Goal: Communication & Community: Answer question/provide support

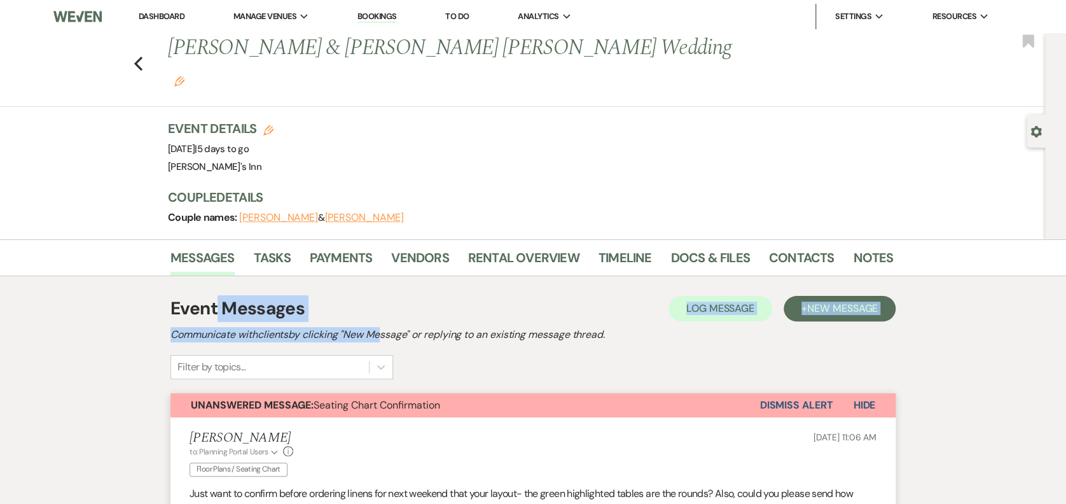
drag, startPoint x: 216, startPoint y: 274, endPoint x: 391, endPoint y: 291, distance: 176.4
click at [389, 295] on div "Event Messages Log Log Message + New Message Communicate with clients by clicki…" at bounding box center [532, 337] width 725 height 84
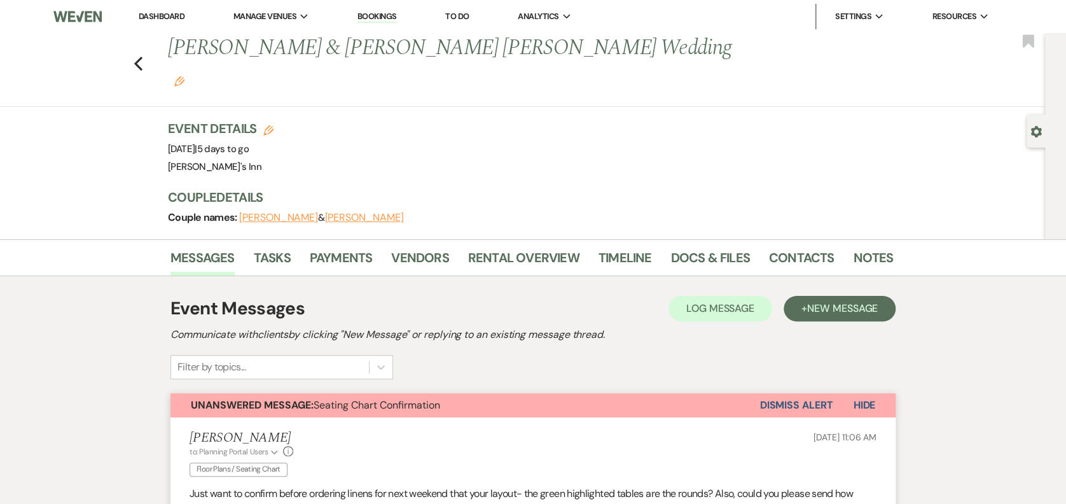
drag, startPoint x: 391, startPoint y: 291, endPoint x: 453, endPoint y: 300, distance: 62.3
click at [450, 327] on h2 "Communicate with clients by clicking "New Message" or replying to an existing m…" at bounding box center [532, 334] width 725 height 15
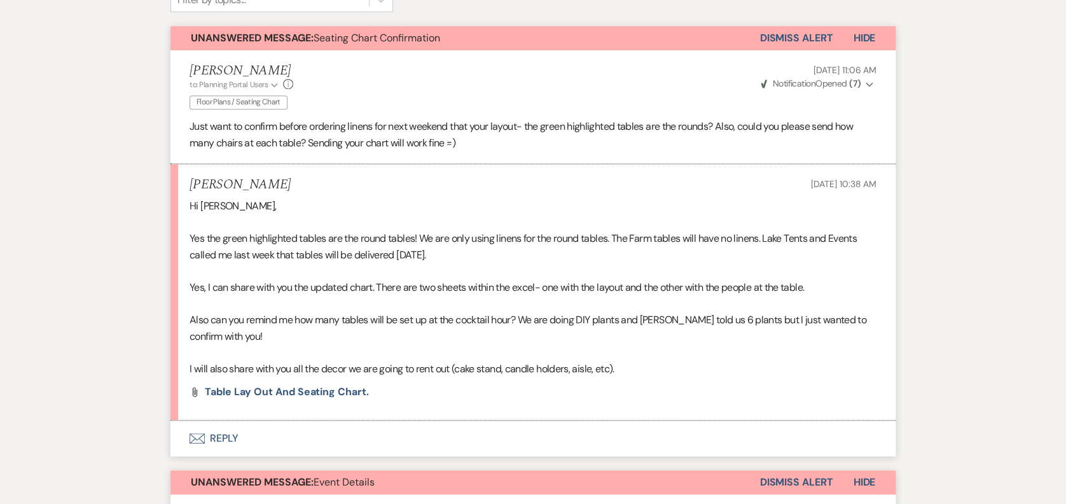
click at [234, 420] on button "Envelope Reply" at bounding box center [532, 438] width 725 height 36
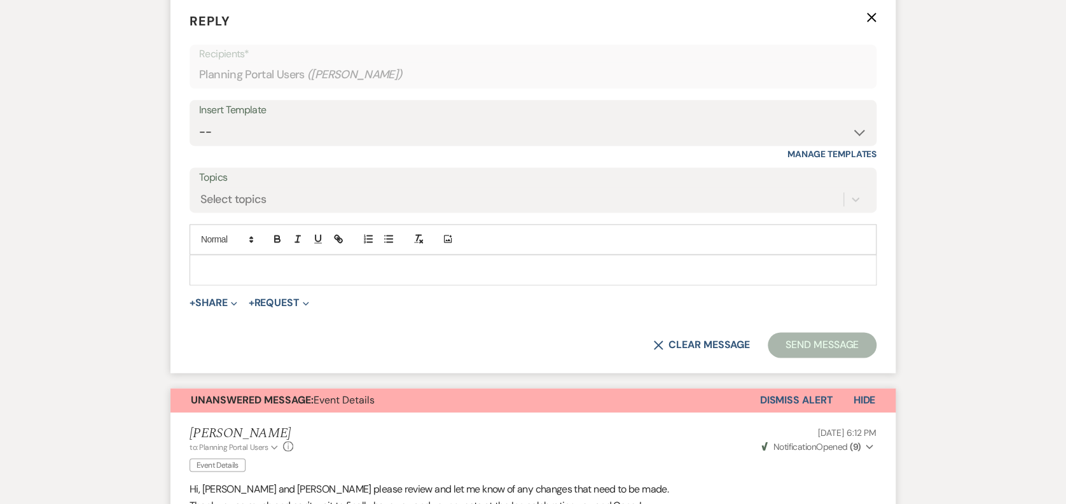
scroll to position [808, 0]
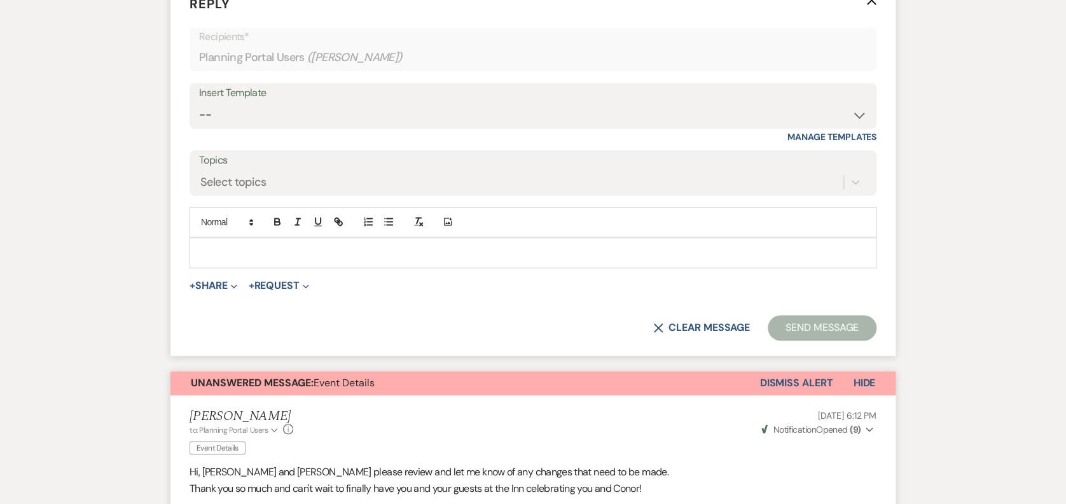
drag, startPoint x: 334, startPoint y: 218, endPoint x: 716, endPoint y: 272, distance: 385.9
click at [346, 245] on p at bounding box center [533, 252] width 666 height 14
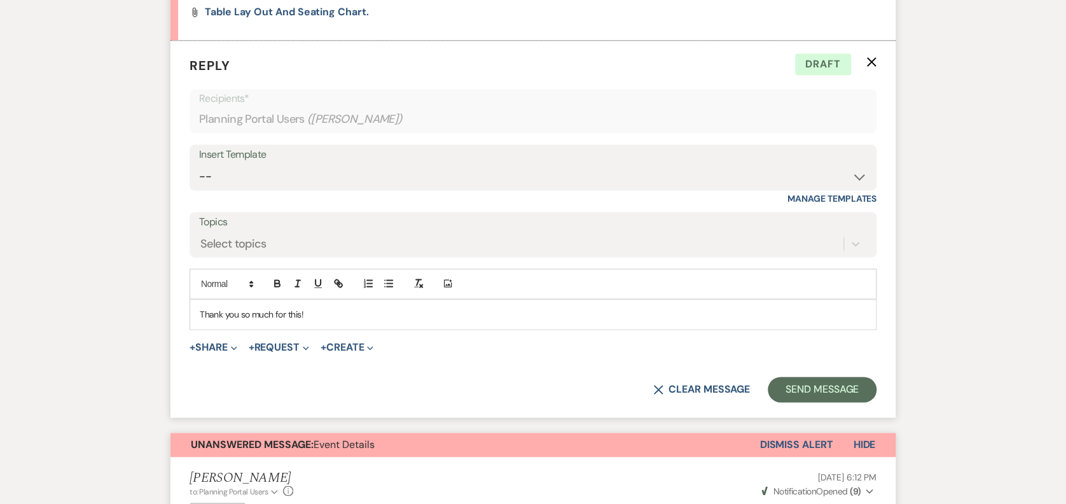
scroll to position [752, 0]
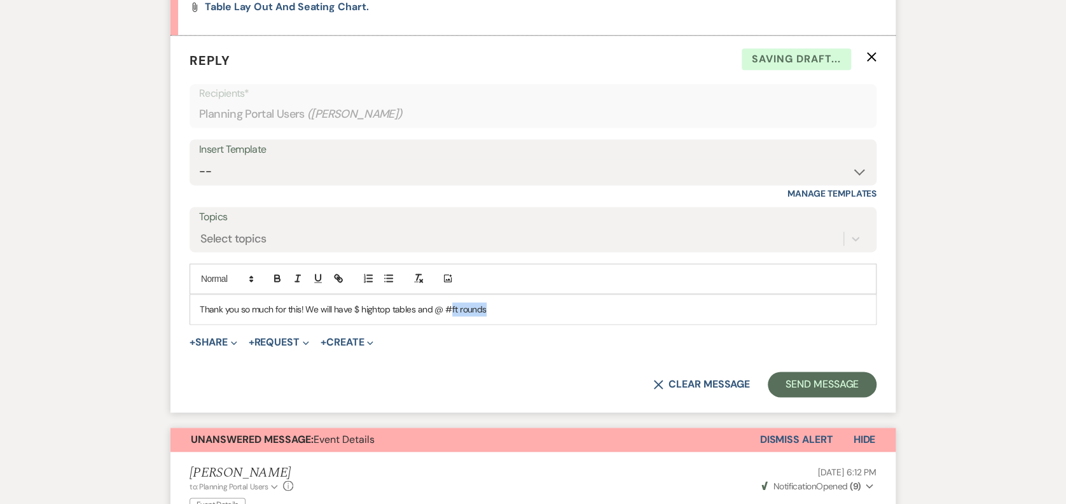
drag, startPoint x: 450, startPoint y: 275, endPoint x: 719, endPoint y: 323, distance: 273.8
click at [450, 302] on p "Thank you so much for this! We will have $ hightop tables and @ #ft rounds" at bounding box center [533, 309] width 666 height 14
click at [427, 302] on p "Thank you so much for this! We will have" at bounding box center [533, 309] width 666 height 14
click at [829, 371] on button "Send Message" at bounding box center [822, 383] width 109 height 25
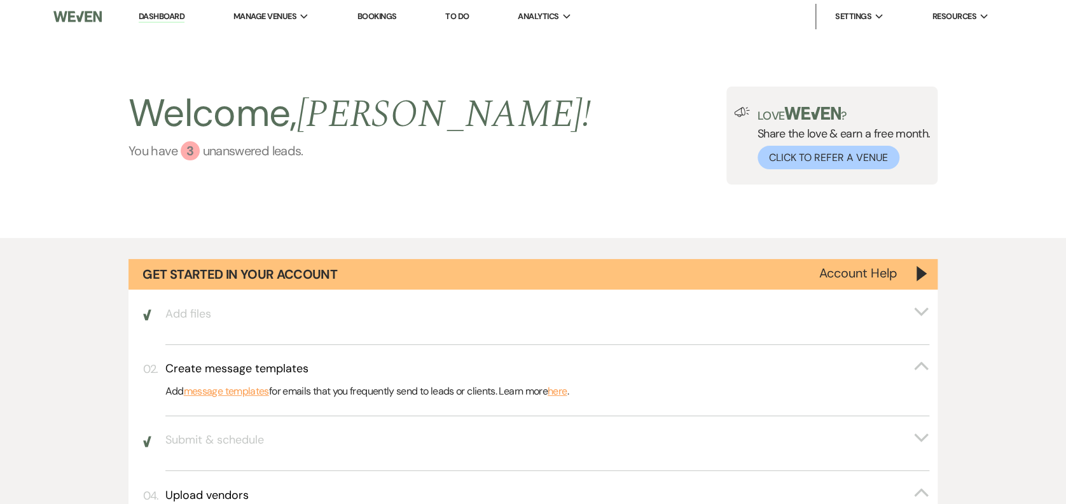
click at [249, 148] on link "You have 3 unanswered lead s ." at bounding box center [359, 150] width 462 height 19
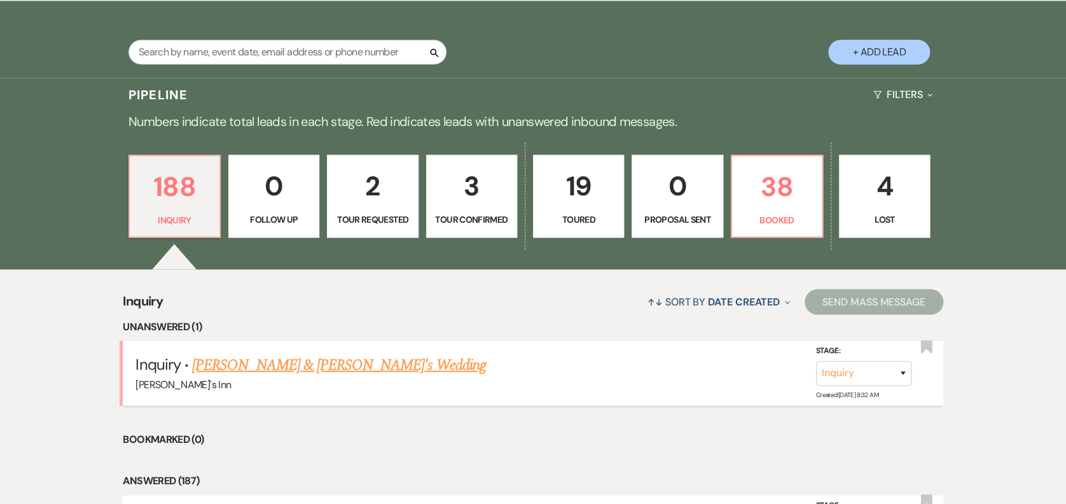
click at [317, 363] on link "[PERSON_NAME] & [PERSON_NAME]'s Wedding" at bounding box center [339, 364] width 294 height 23
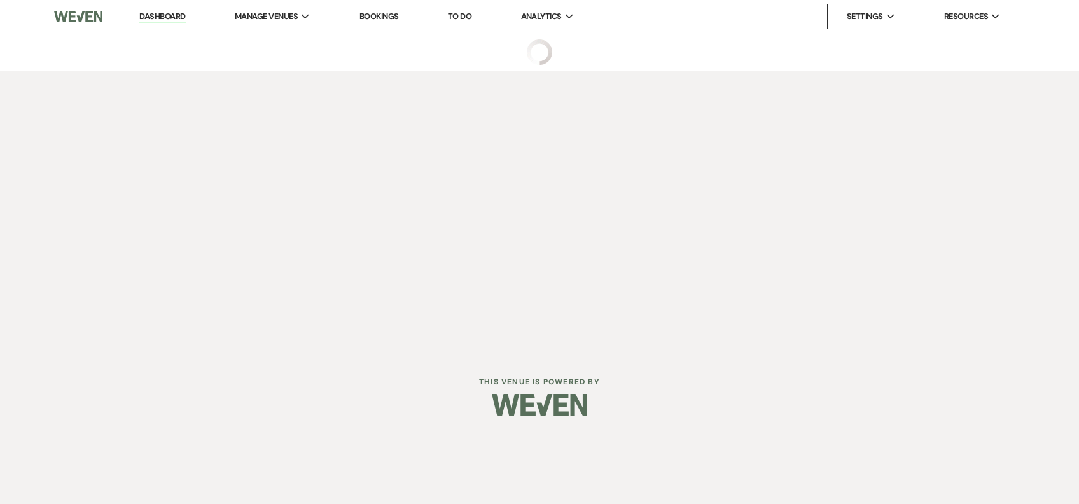
select select "25"
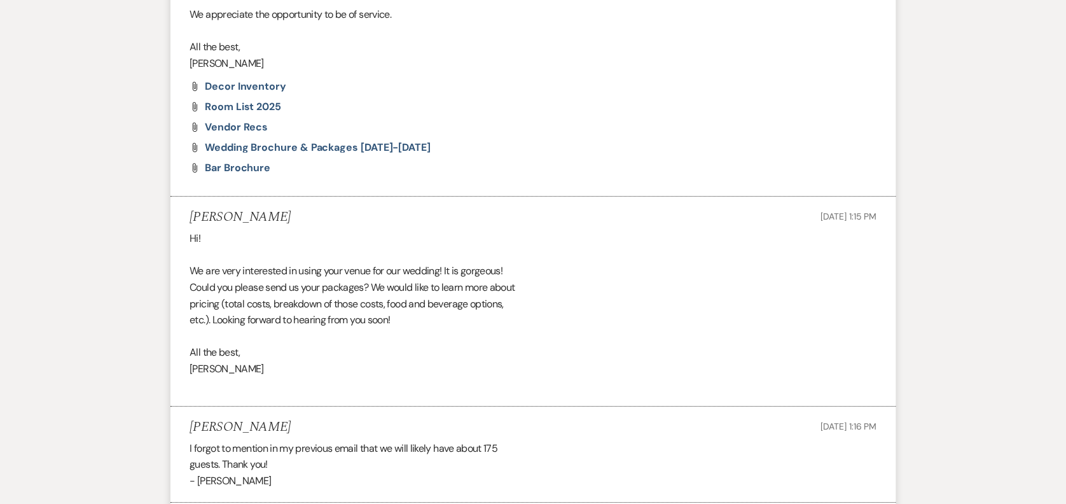
scroll to position [1634, 0]
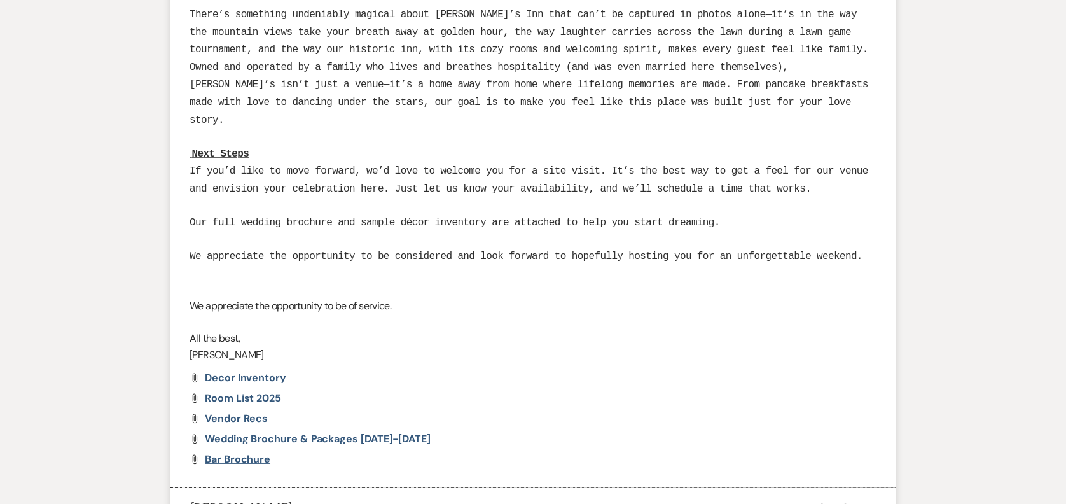
click at [234, 452] on span "Bar Brochure" at bounding box center [238, 458] width 66 height 13
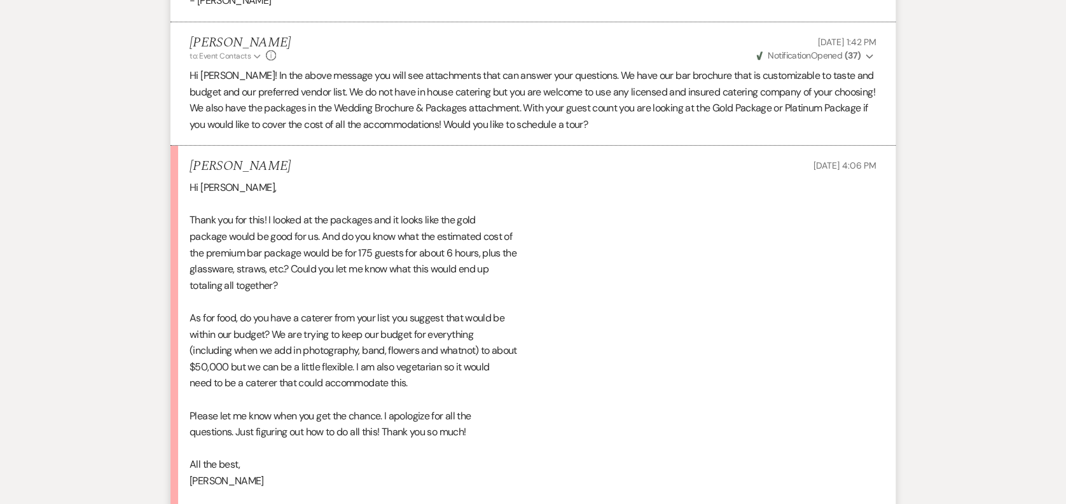
scroll to position [2516, 0]
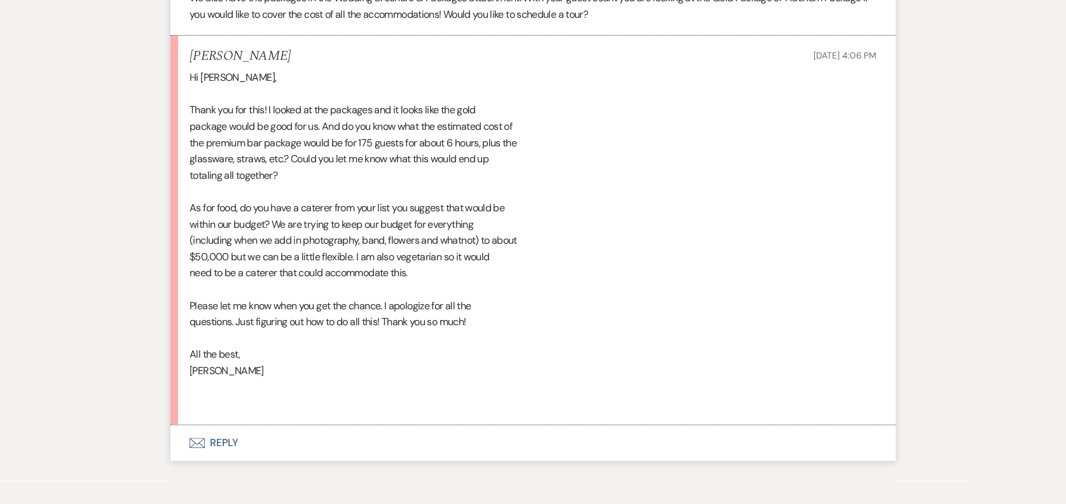
click at [209, 425] on button "Envelope Reply" at bounding box center [532, 443] width 725 height 36
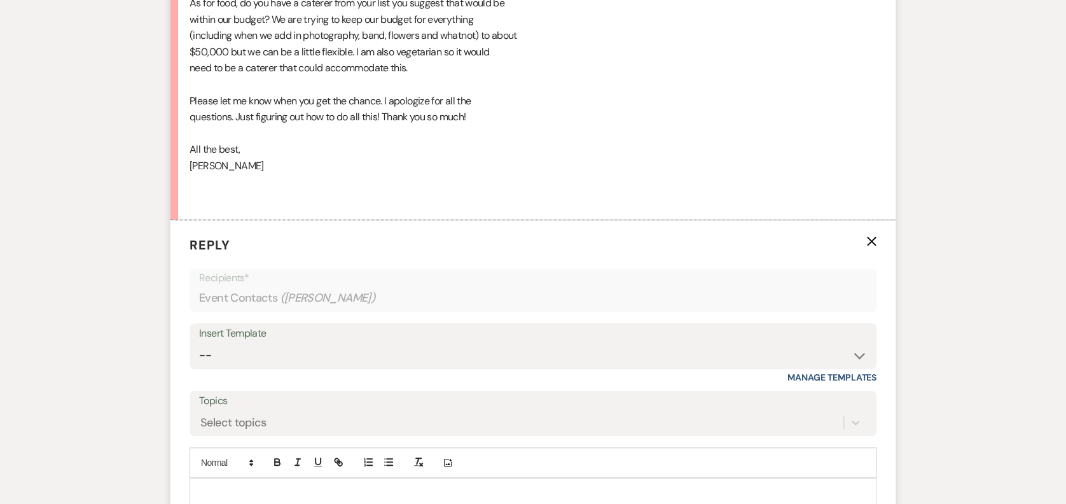
scroll to position [2759, 0]
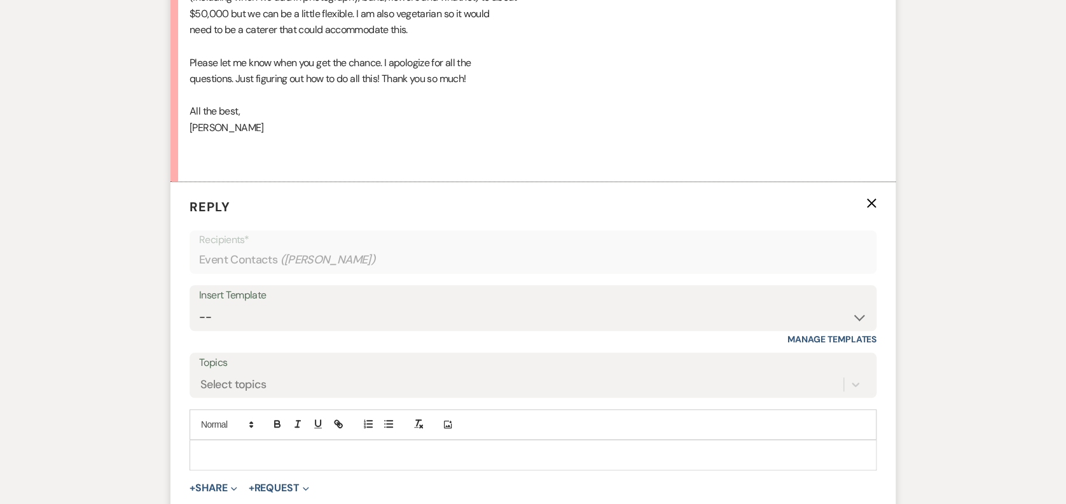
click at [308, 440] on div at bounding box center [533, 454] width 686 height 29
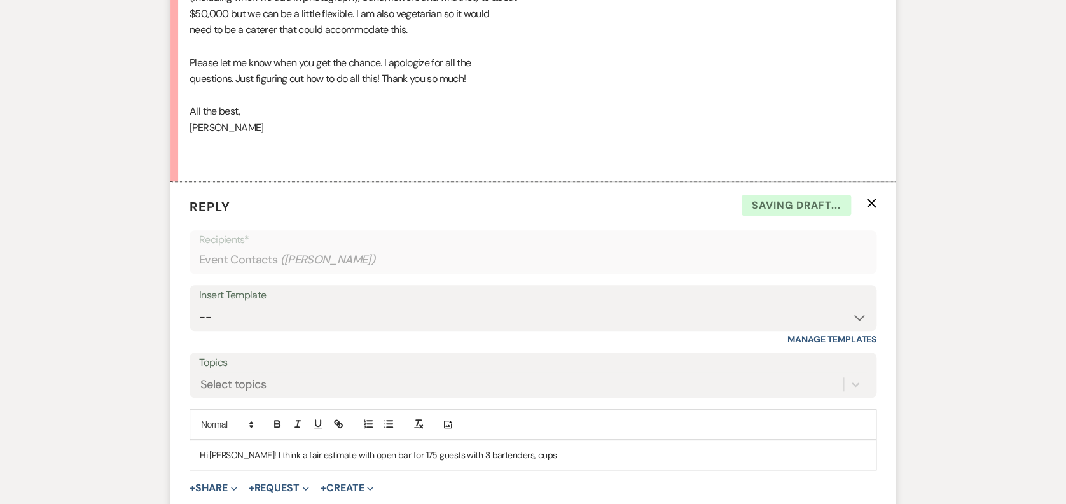
click at [551, 448] on p "Hi [PERSON_NAME]! I think a fair estimate with open bar for 175 guests with 3 b…" at bounding box center [533, 455] width 666 height 14
click at [788, 448] on p "Hi [PERSON_NAME]! I think a fair estimate with open bar for 175 guests with 3 b…" at bounding box center [533, 455] width 666 height 14
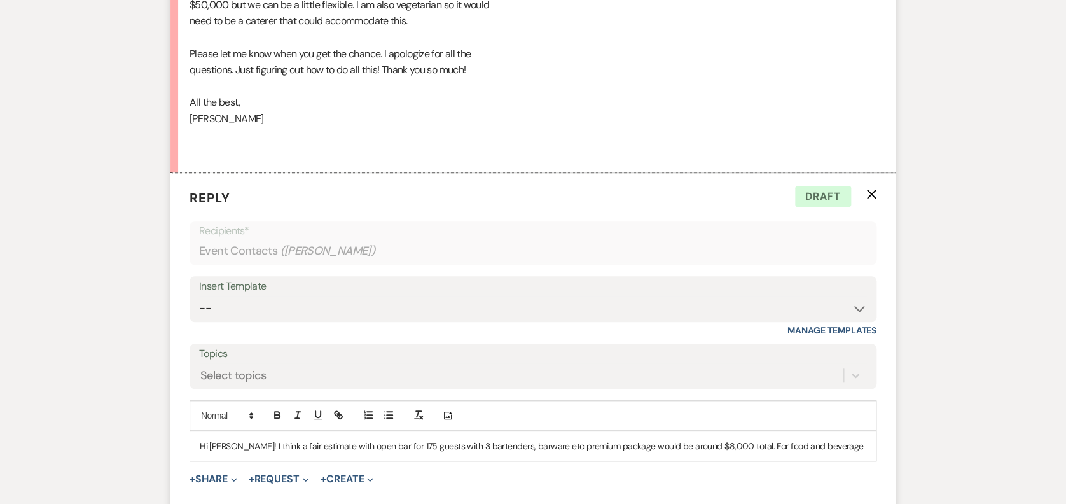
scroll to position [2779, 0]
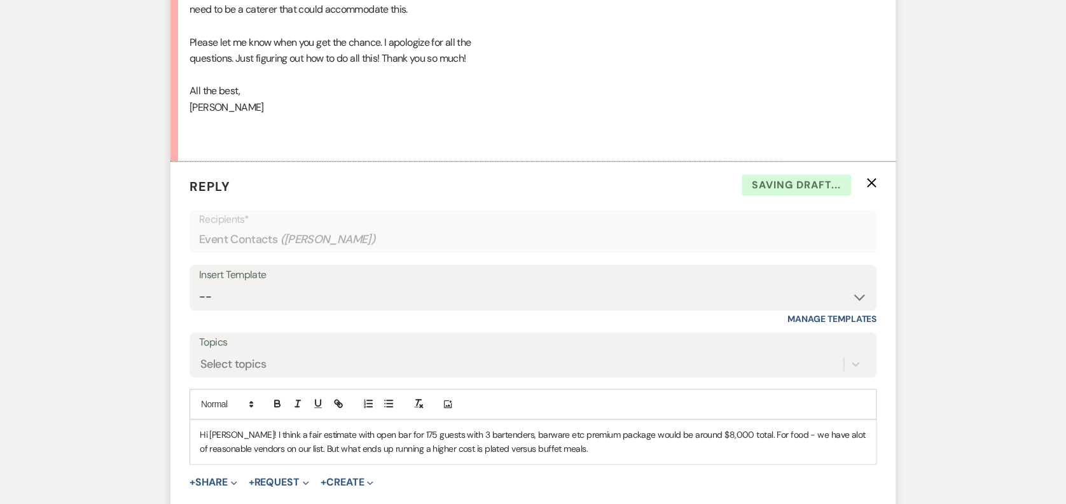
drag, startPoint x: 804, startPoint y: 389, endPoint x: 804, endPoint y: 380, distance: 8.9
click at [805, 427] on p "Hi [PERSON_NAME]! I think a fair estimate with open bar for 175 guests with 3 b…" at bounding box center [533, 441] width 666 height 29
click at [634, 427] on p "Hi [PERSON_NAME]! I think a fair estimate with open bar for 175 guests with 3 b…" at bounding box center [533, 441] width 666 height 29
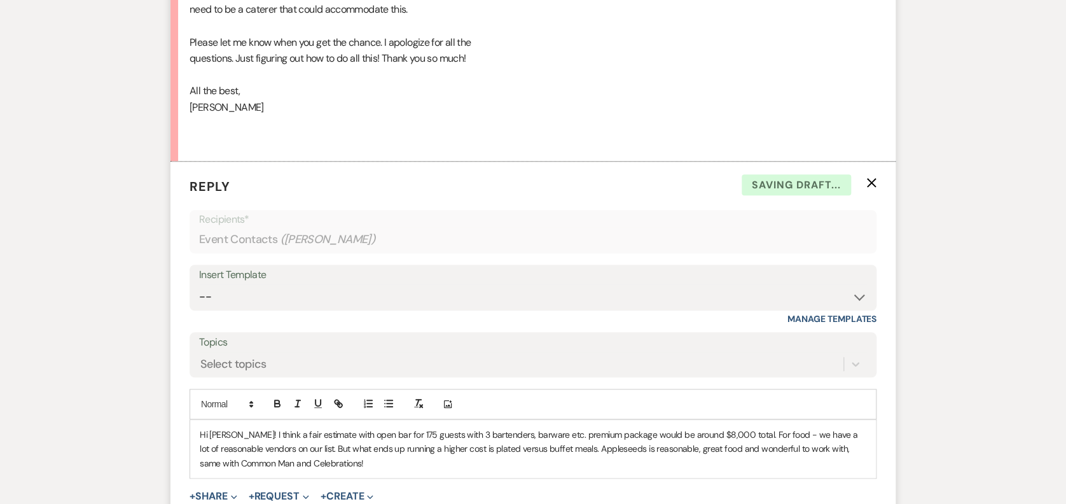
click at [798, 464] on form "Reply X Saving draft... Recipients* Event Contacts ( [PERSON_NAME] ) Insert Tem…" at bounding box center [532, 364] width 725 height 405
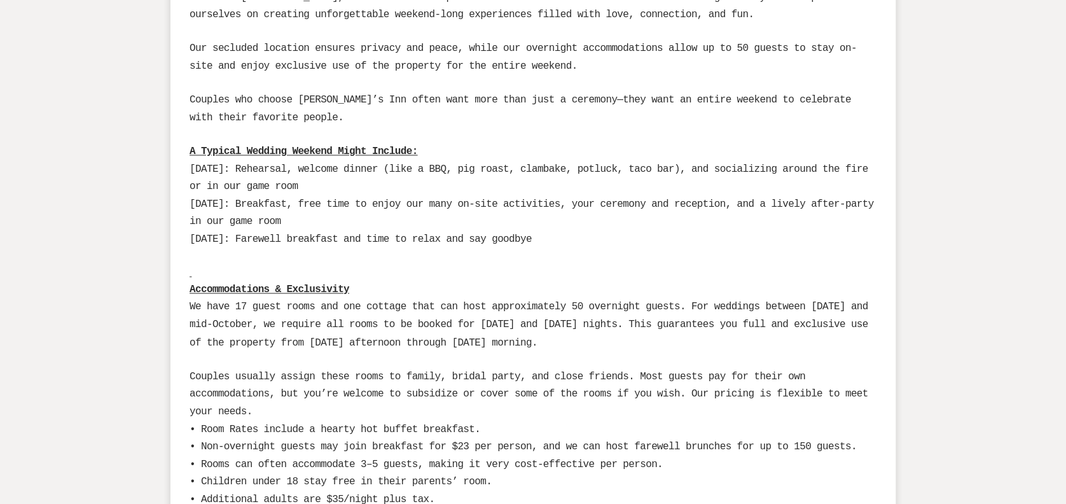
scroll to position [0, 0]
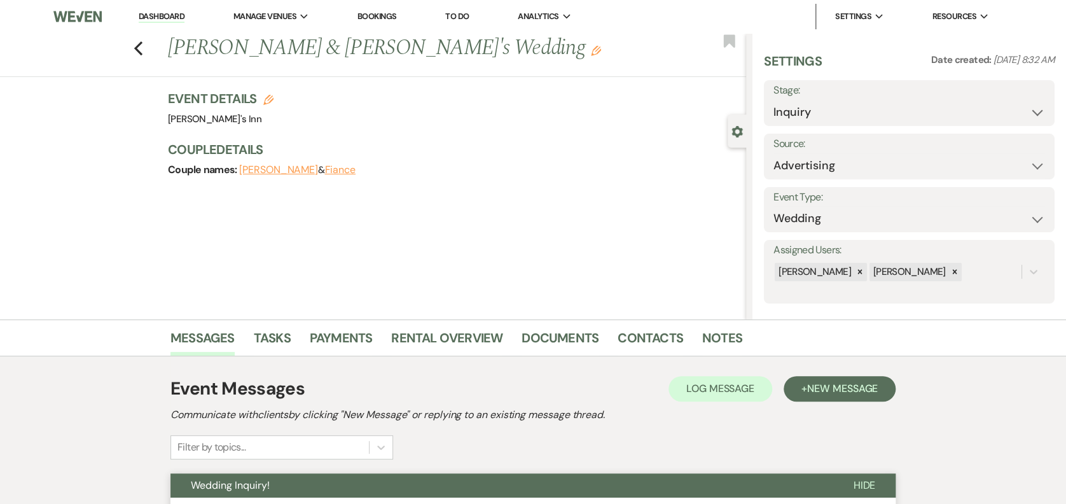
click at [138, 53] on div "Previous [PERSON_NAME] & [PERSON_NAME]'s Wedding Edit Bookmark" at bounding box center [370, 55] width 752 height 44
click at [140, 50] on icon "Previous" at bounding box center [139, 48] width 10 height 15
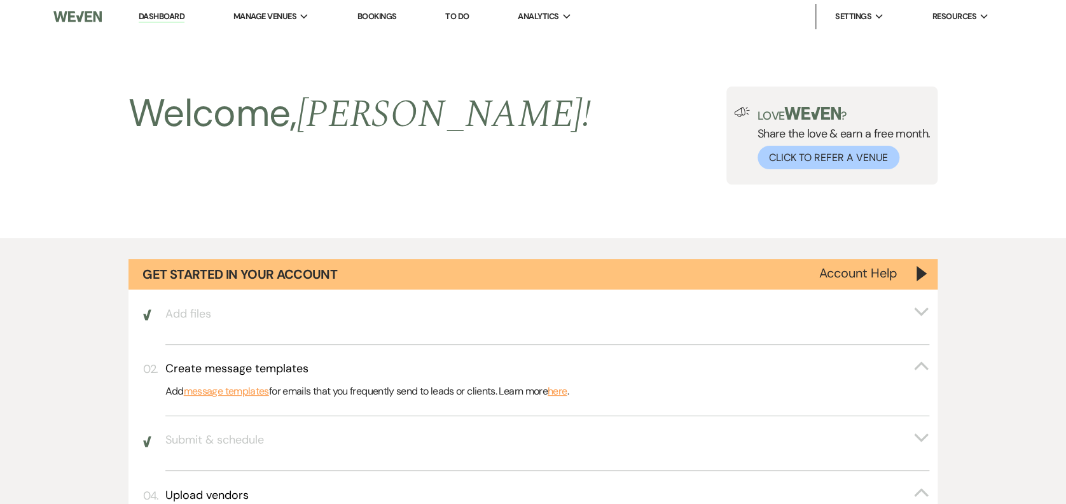
scroll to position [1007, 0]
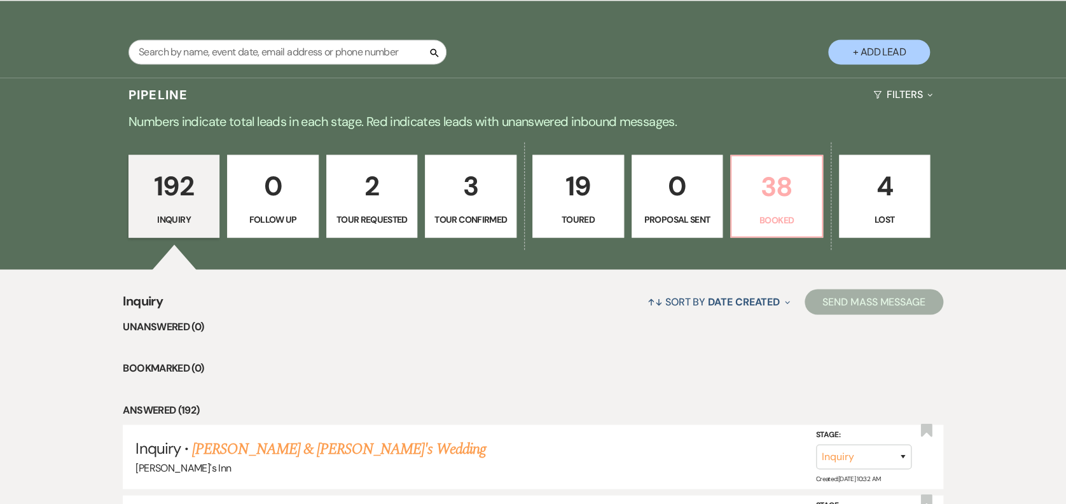
click at [783, 198] on p "38" at bounding box center [776, 186] width 75 height 43
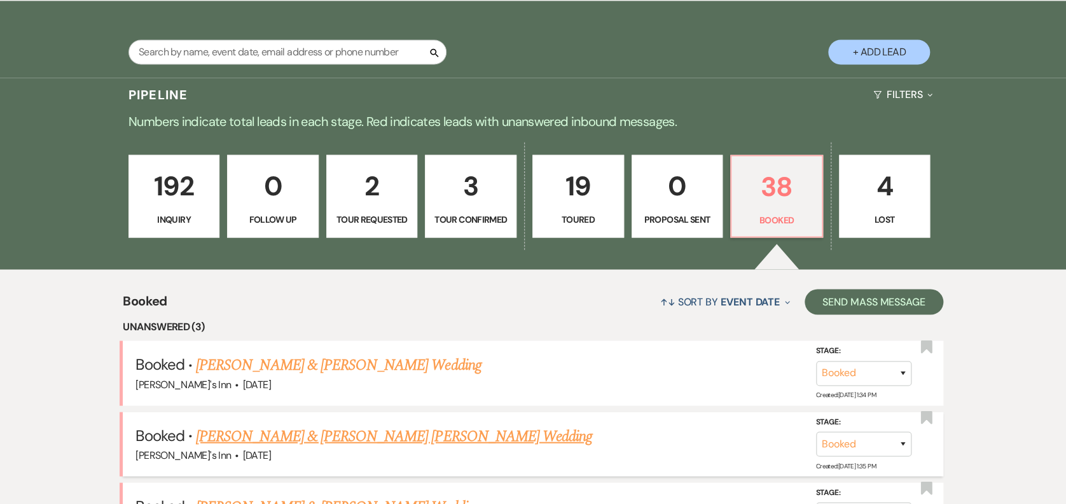
click at [303, 441] on link "[PERSON_NAME] & [PERSON_NAME] [PERSON_NAME] Wedding" at bounding box center [394, 435] width 396 height 23
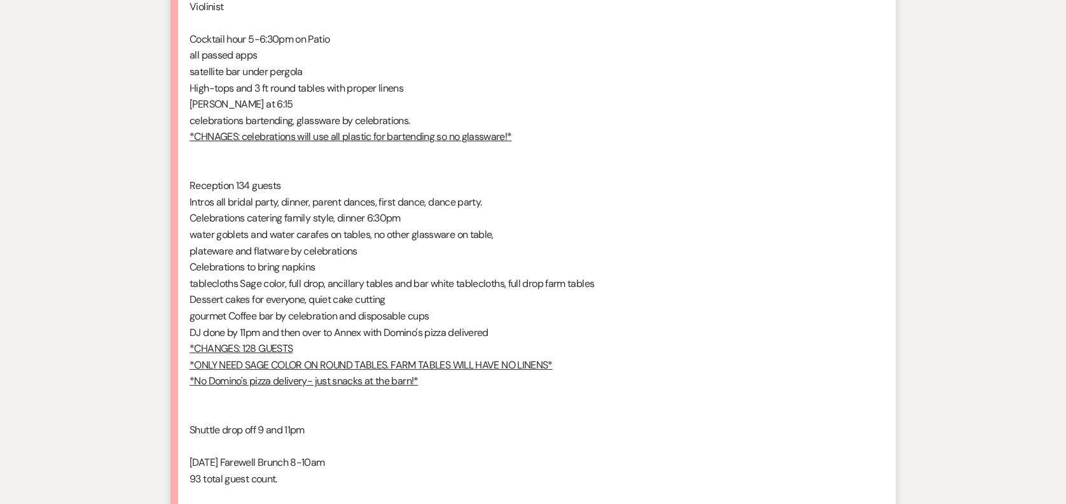
scroll to position [2639, 0]
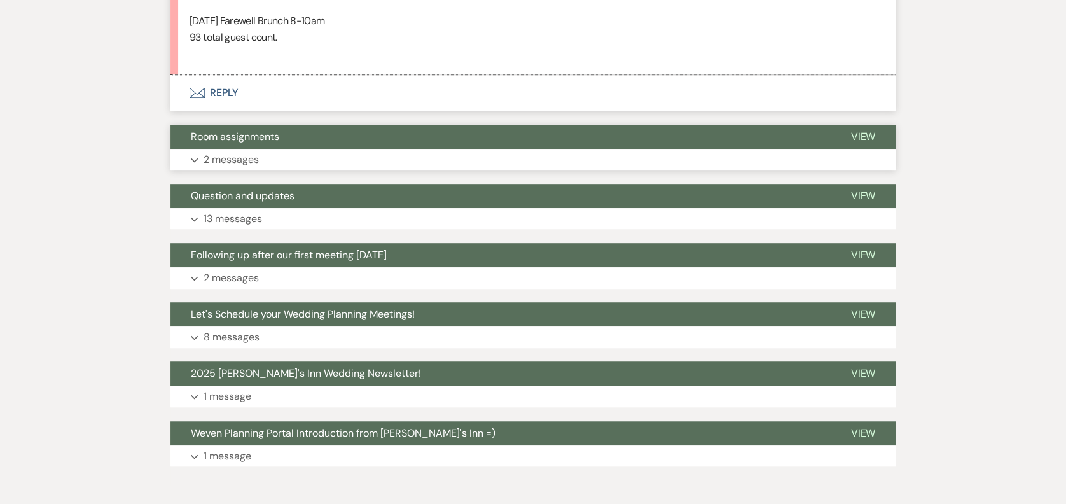
click at [218, 151] on p "2 messages" at bounding box center [231, 159] width 55 height 17
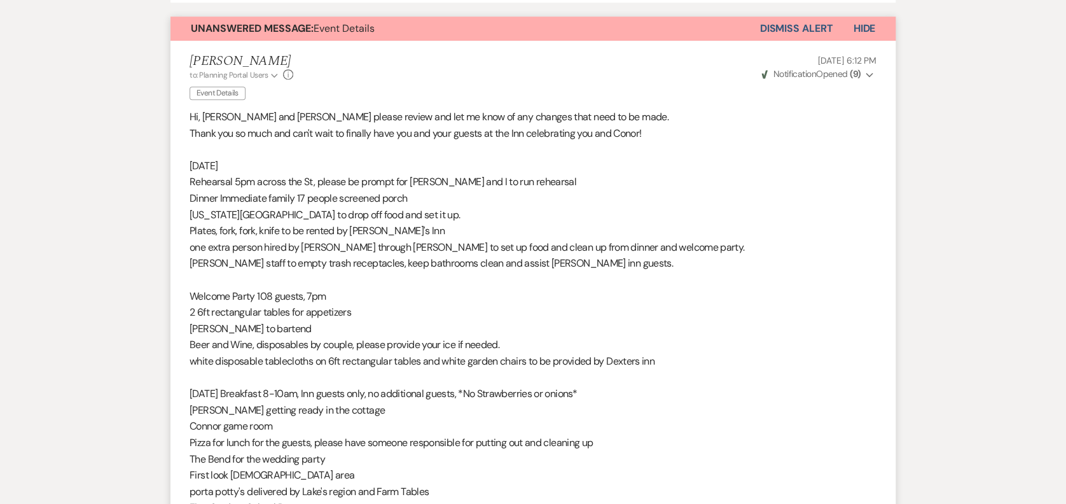
scroll to position [0, 0]
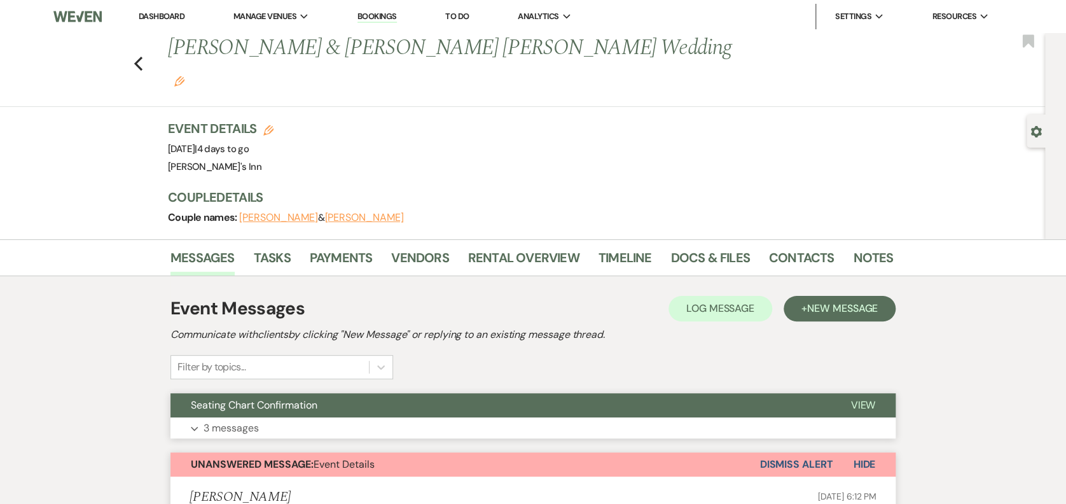
click at [261, 417] on button "Expand 3 messages" at bounding box center [532, 428] width 725 height 22
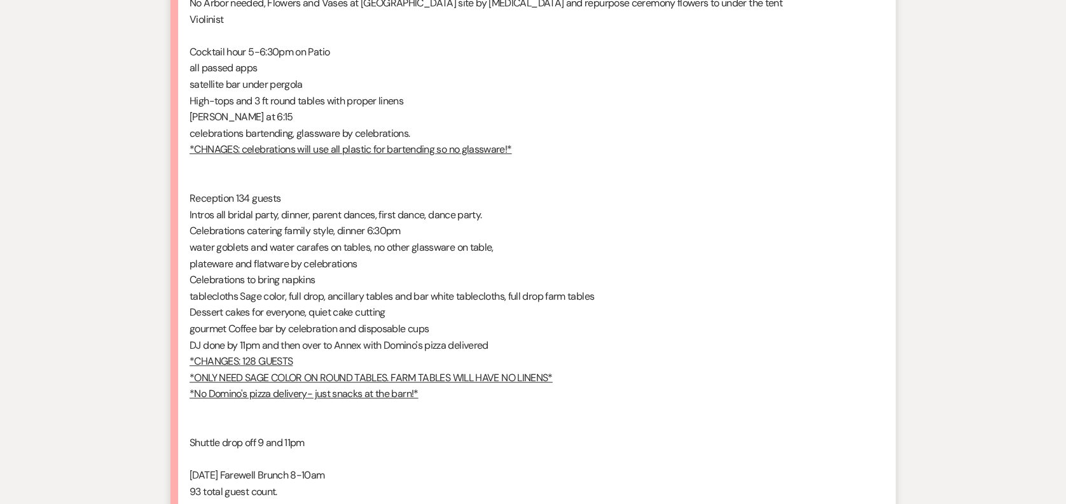
scroll to position [3085, 0]
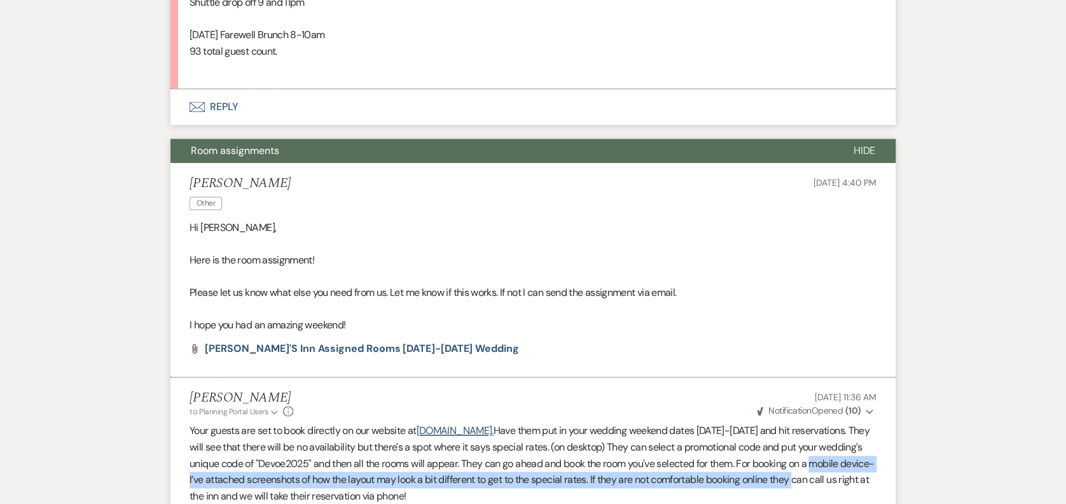
drag, startPoint x: 1065, startPoint y: 407, endPoint x: 1067, endPoint y: 398, distance: 9.1
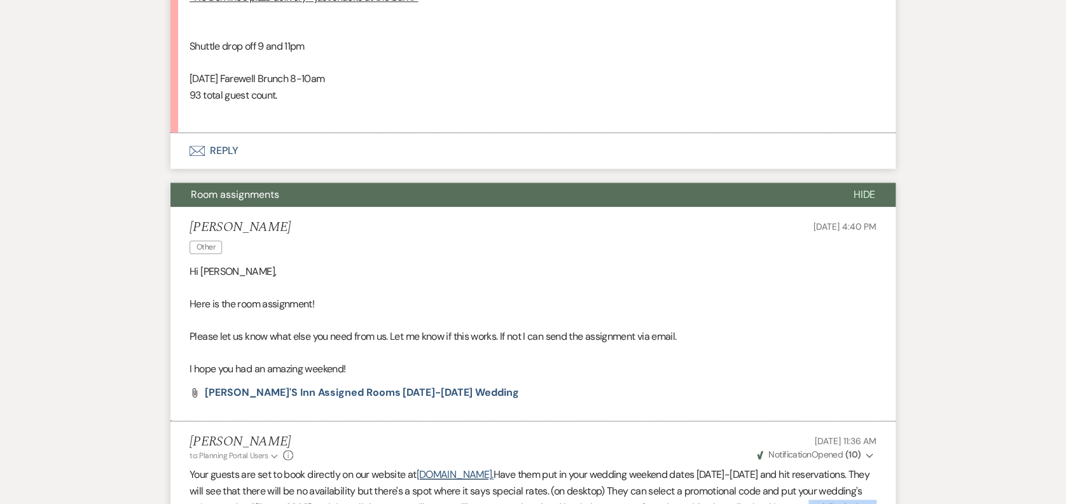
scroll to position [3115, 0]
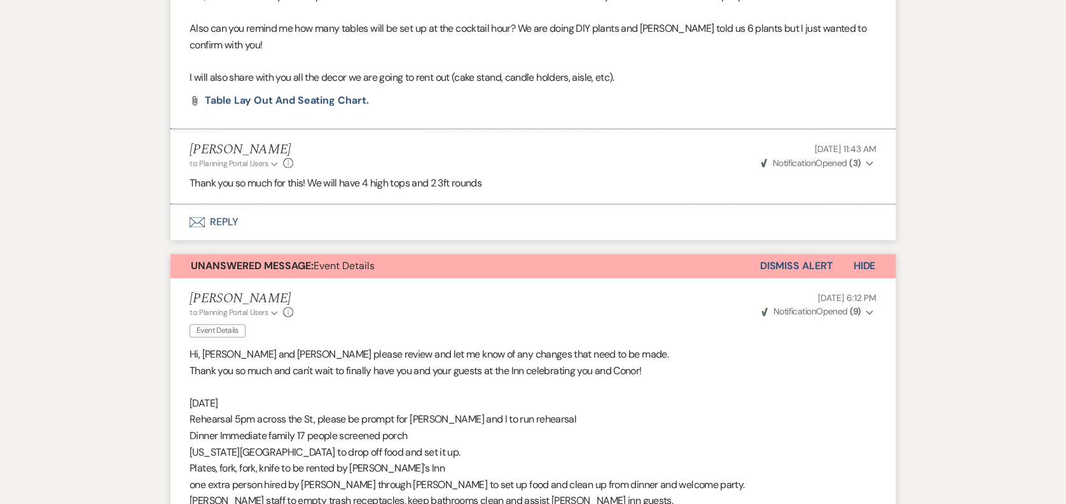
scroll to position [506, 0]
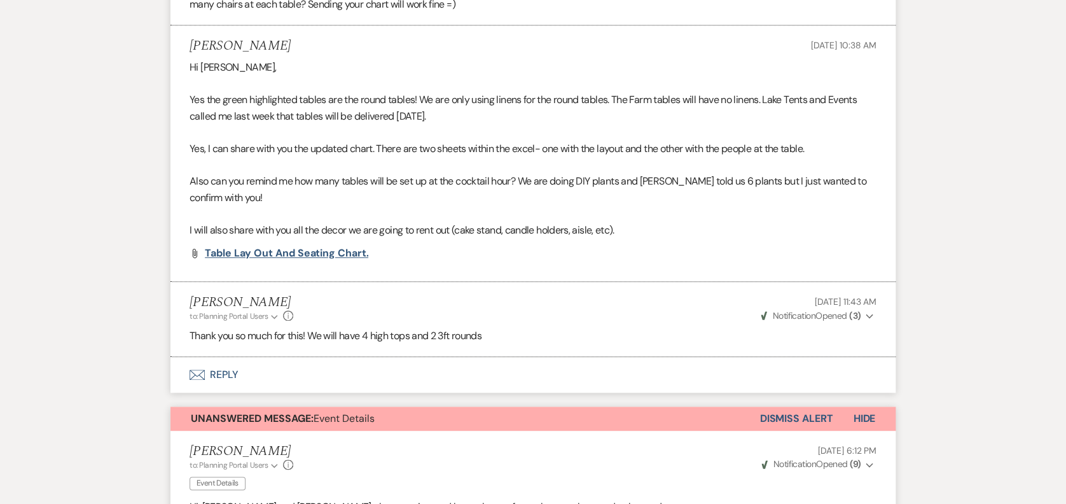
click at [297, 246] on span "Table Lay out and seating chart." at bounding box center [286, 252] width 163 height 13
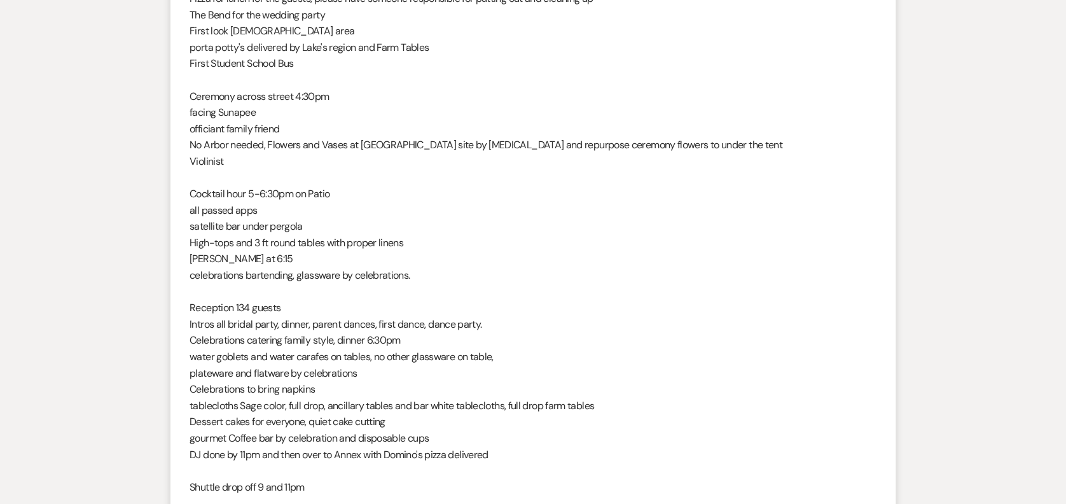
scroll to position [1388, 0]
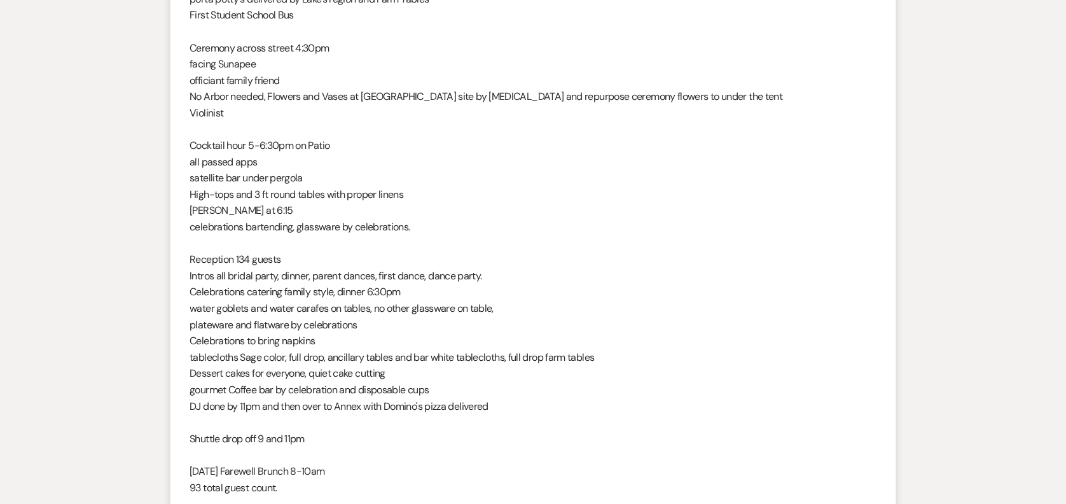
click at [443, 235] on p at bounding box center [533, 243] width 687 height 17
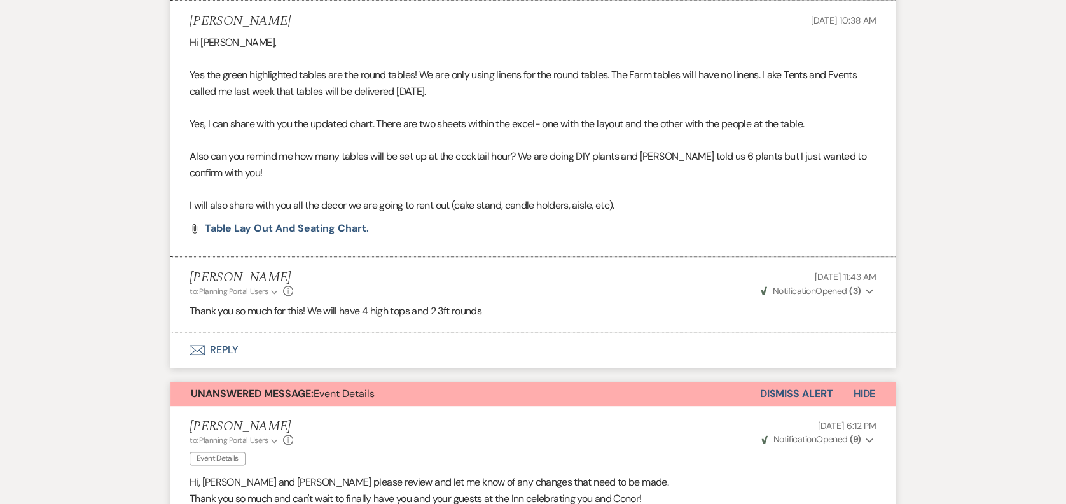
scroll to position [501, 0]
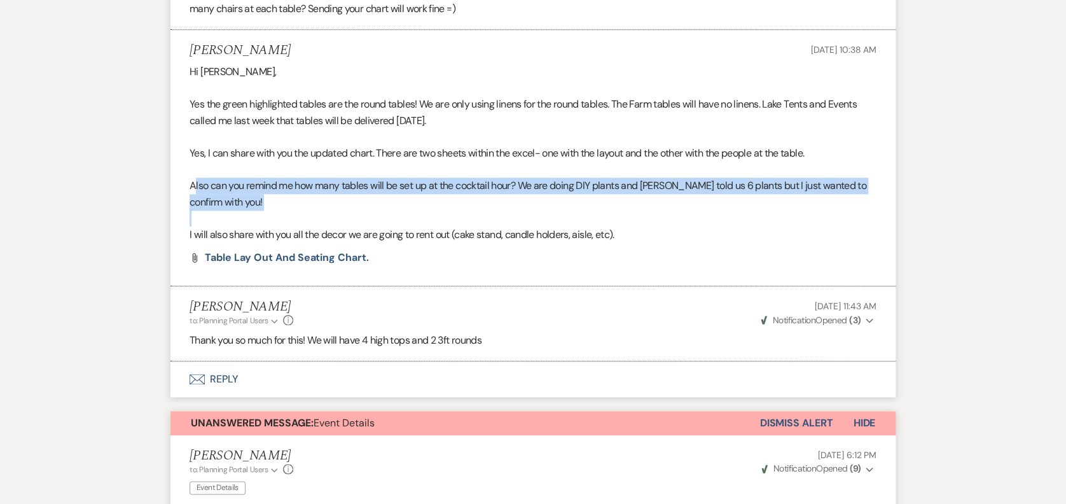
drag, startPoint x: 197, startPoint y: 148, endPoint x: 275, endPoint y: 185, distance: 87.3
click at [275, 185] on div "Hi [PERSON_NAME], Yes the green highlighted tables are the round tables! We are…" at bounding box center [533, 153] width 687 height 179
click at [275, 210] on p at bounding box center [533, 218] width 687 height 17
click at [287, 177] on p "Also can you remind me how many tables will be set up at the cocktail hour? We …" at bounding box center [533, 193] width 687 height 32
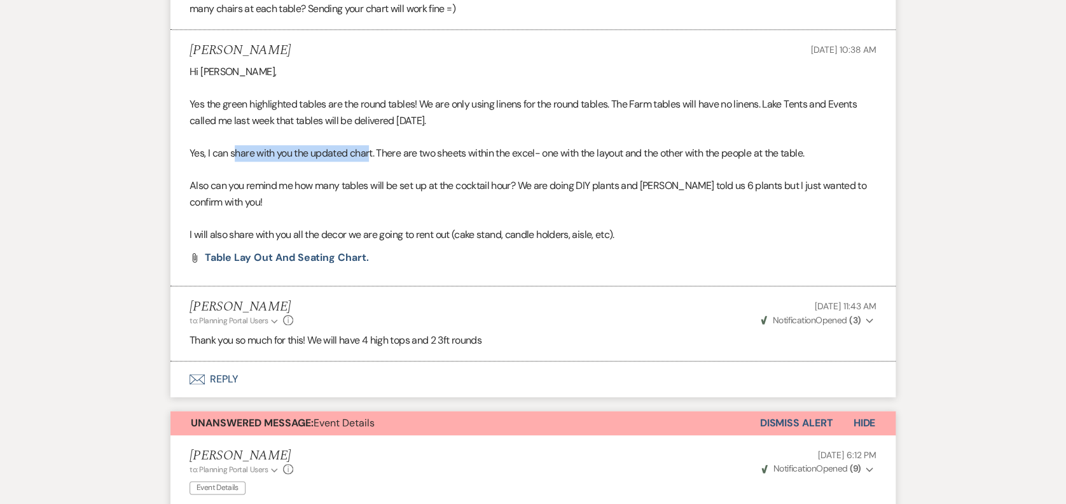
drag, startPoint x: 233, startPoint y: 118, endPoint x: 369, endPoint y: 119, distance: 135.5
click at [369, 145] on p "Yes, I can share with you the updated chart. There are two sheets within the ex…" at bounding box center [533, 153] width 687 height 17
drag, startPoint x: 369, startPoint y: 119, endPoint x: 324, endPoint y: 228, distance: 117.8
click at [316, 219] on li "[PERSON_NAME] [DATE] 10:38 AM Hi [PERSON_NAME], Yes the green highlighted table…" at bounding box center [532, 158] width 725 height 256
click at [331, 234] on li "[PERSON_NAME] [DATE] 10:38 AM Hi [PERSON_NAME], Yes the green highlighted table…" at bounding box center [532, 158] width 725 height 256
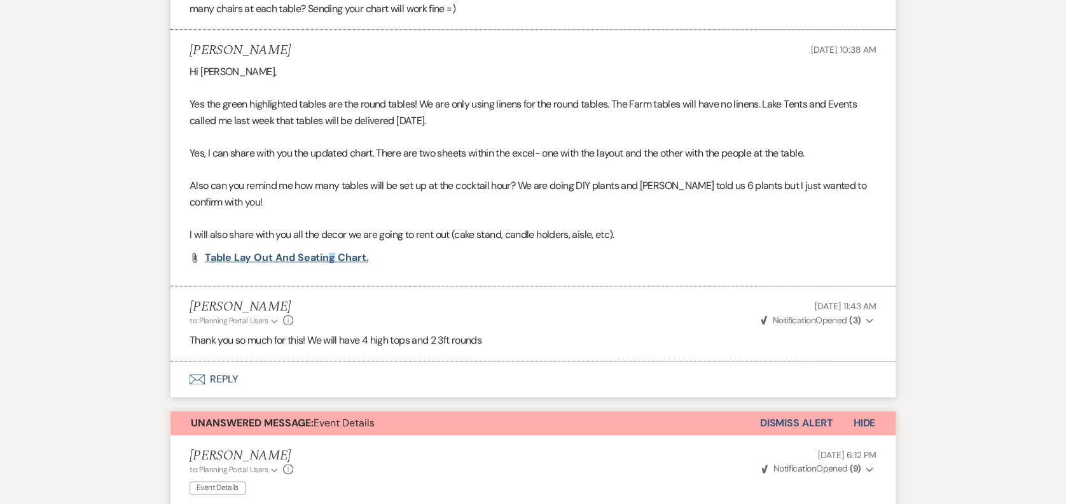
click at [332, 223] on li "[PERSON_NAME] [DATE] 10:38 AM Hi [PERSON_NAME], Yes the green highlighted table…" at bounding box center [532, 158] width 725 height 256
drag, startPoint x: 332, startPoint y: 223, endPoint x: 340, endPoint y: 229, distance: 10.4
click at [340, 251] on span "Table Lay out and seating chart." at bounding box center [286, 257] width 163 height 13
